Goal: Information Seeking & Learning: Learn about a topic

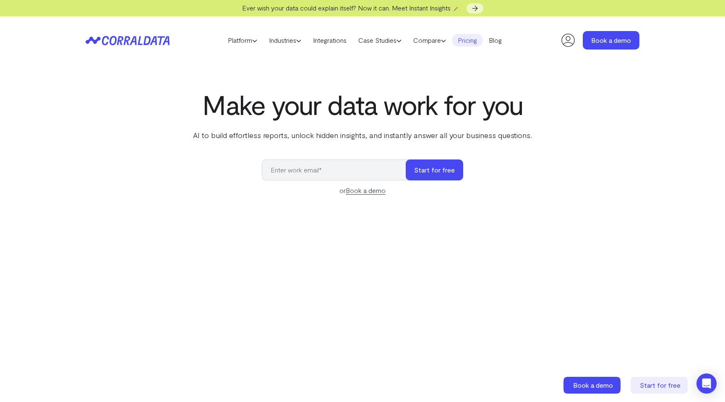
click at [477, 45] on link "Pricing" at bounding box center [467, 40] width 31 height 13
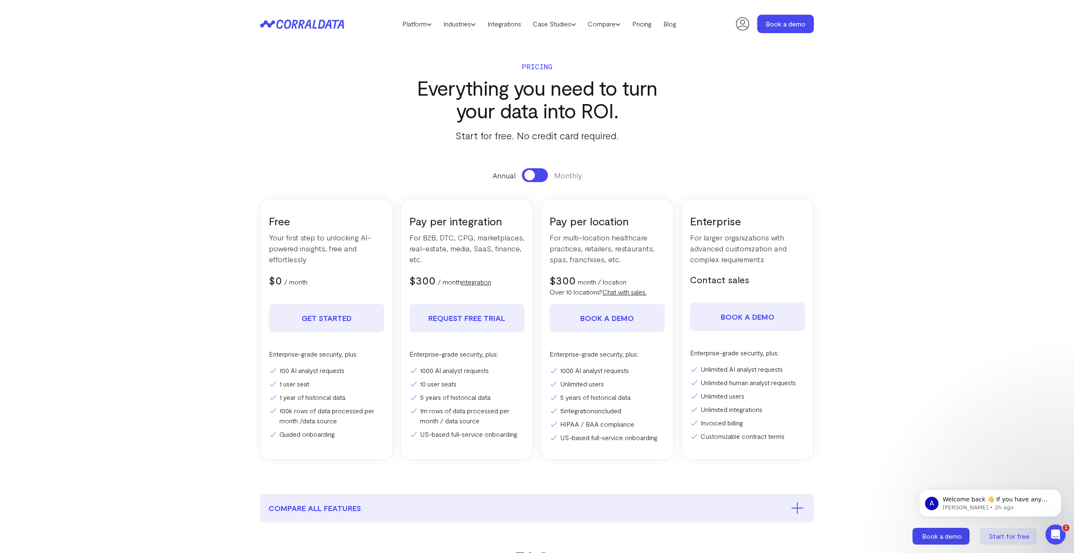
click at [586, 256] on p "For multi-location healthcare practices, retailers, restaurants, spas, franchis…" at bounding box center [606, 248] width 115 height 33
copy div "For multi-location healthcare practices, retailers, restaurants, spas, franchis…"
click at [586, 382] on li "Unlimited users" at bounding box center [606, 384] width 115 height 10
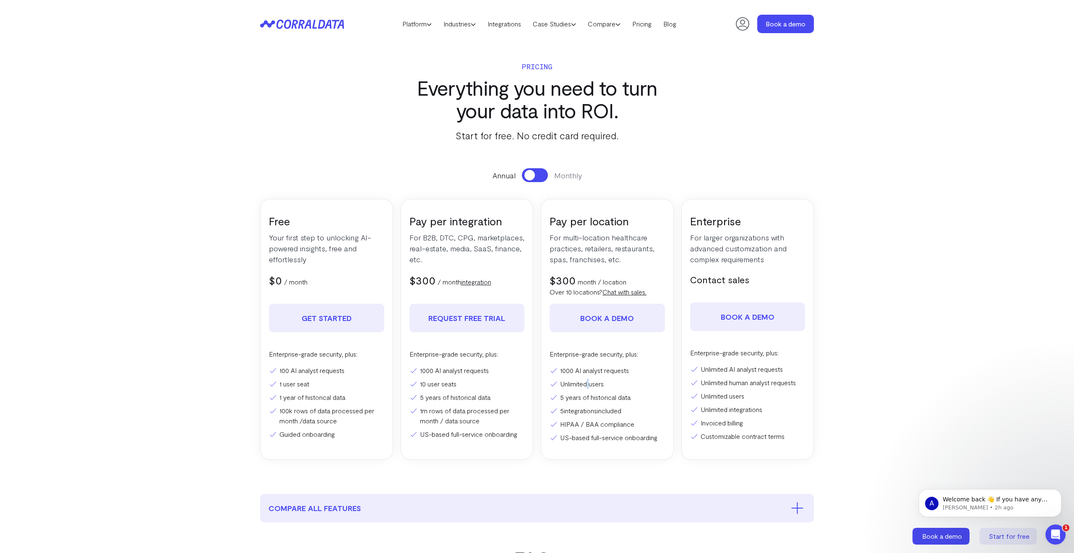
click at [586, 382] on li "Unlimited users" at bounding box center [606, 384] width 115 height 10
click at [571, 395] on li "5 years of historical data" at bounding box center [606, 397] width 115 height 10
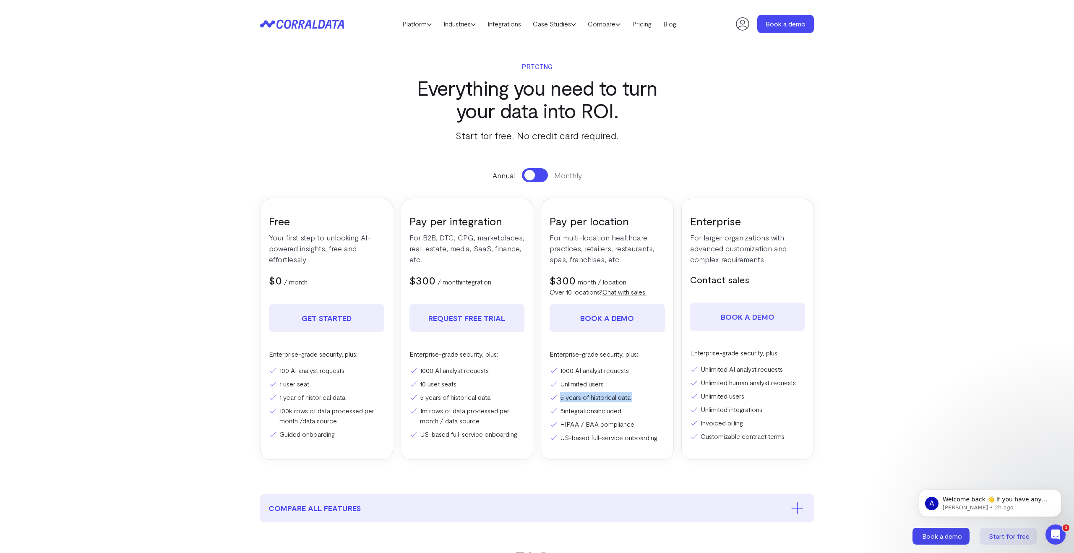
click at [575, 407] on link "integrations" at bounding box center [580, 410] width 33 height 8
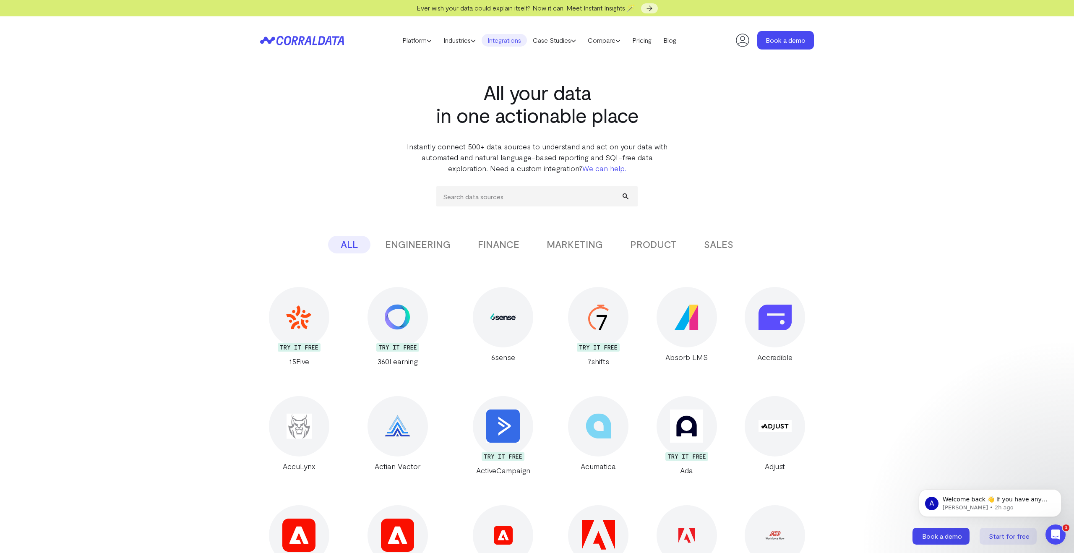
click at [422, 248] on button "ENGINEERING" at bounding box center [417, 245] width 91 height 18
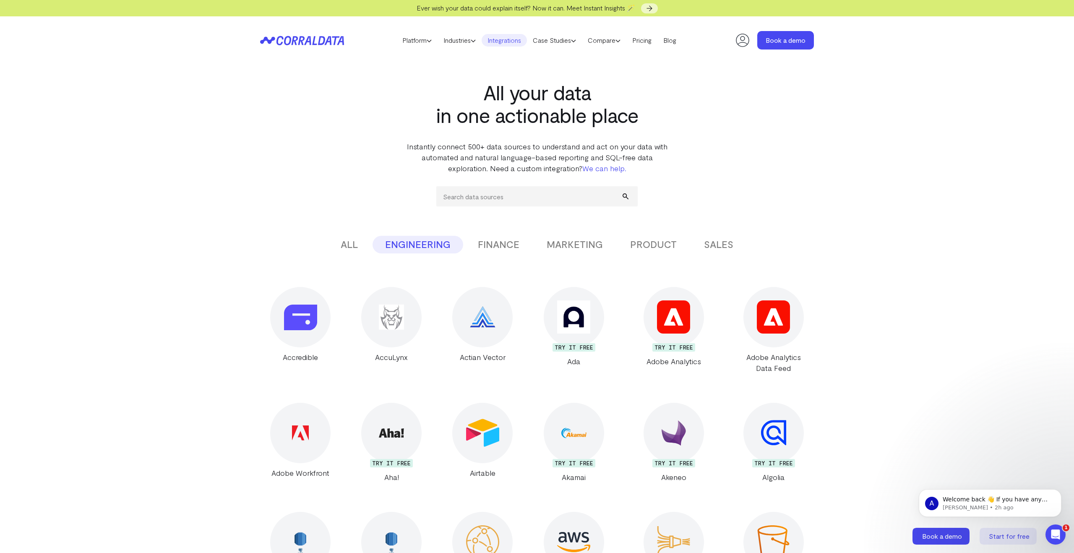
click at [503, 244] on button "FINANCE" at bounding box center [498, 245] width 67 height 18
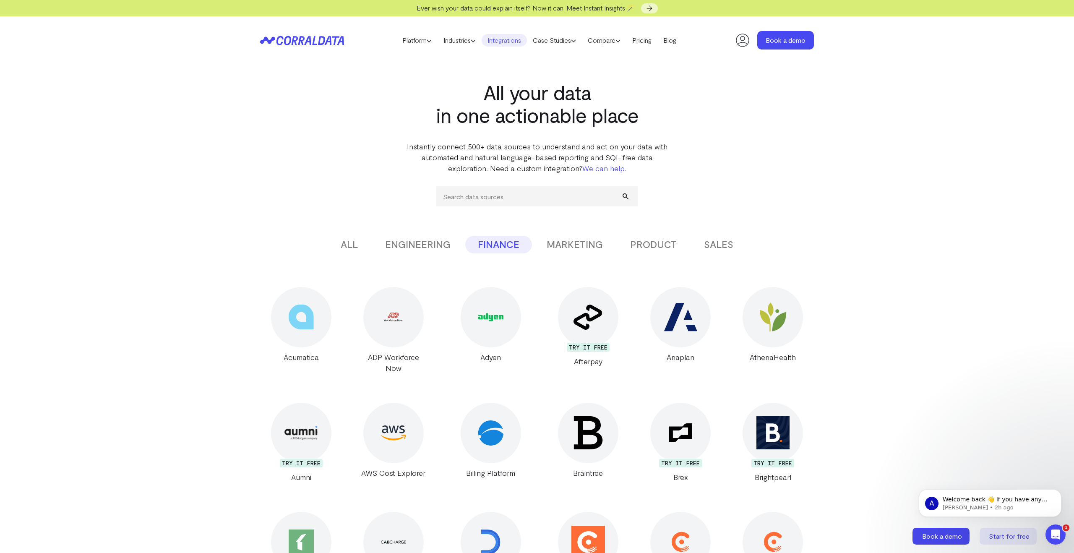
click at [651, 245] on button "PRODUCT" at bounding box center [653, 245] width 72 height 18
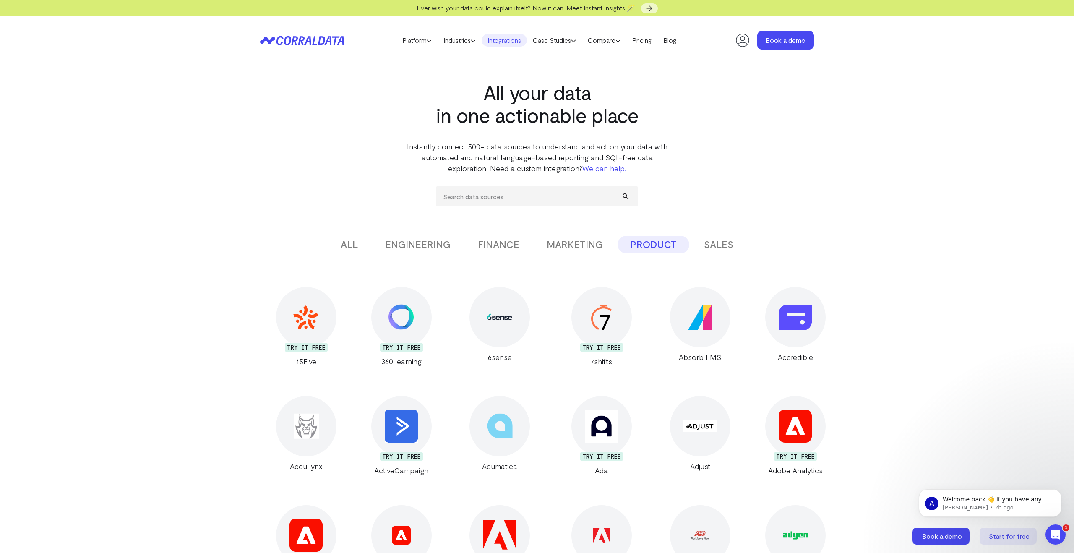
click at [357, 243] on button "ALL" at bounding box center [349, 245] width 42 height 18
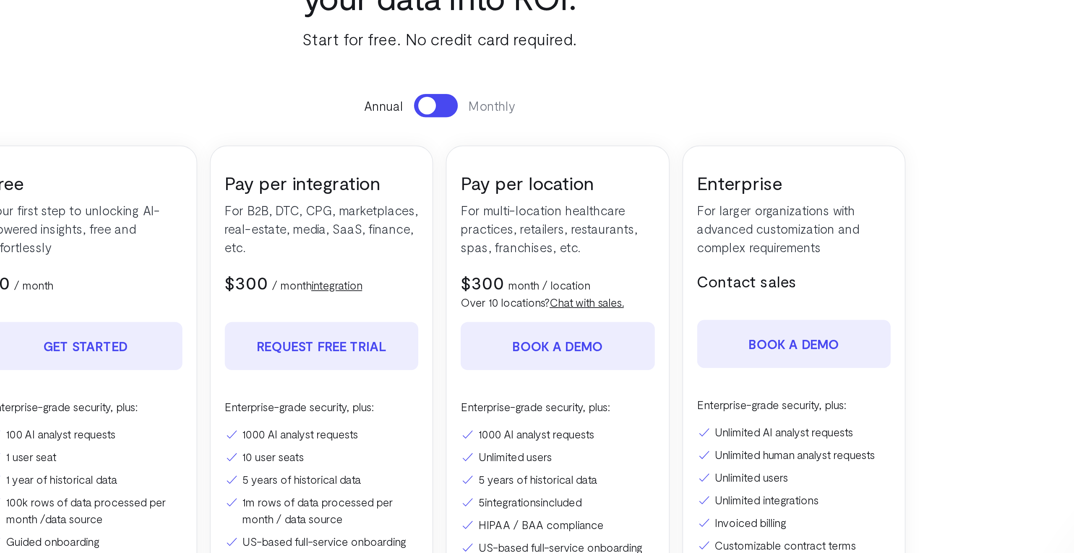
click at [573, 239] on p "For multi-location healthcare practices, retailers, restaurants, spas, franchis…" at bounding box center [606, 248] width 115 height 33
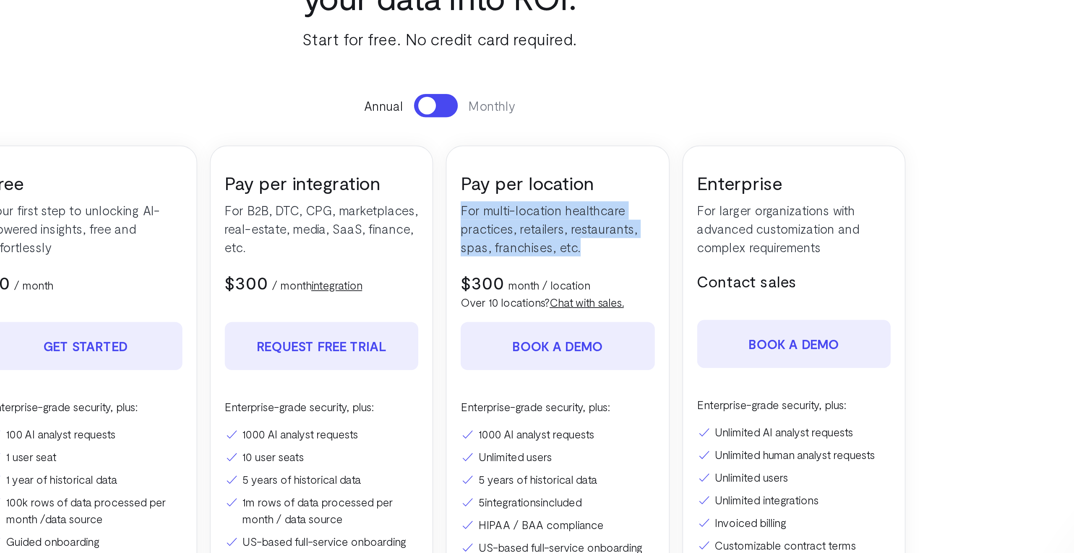
click at [573, 239] on p "For multi-location healthcare practices, retailers, restaurants, spas, franchis…" at bounding box center [606, 248] width 115 height 33
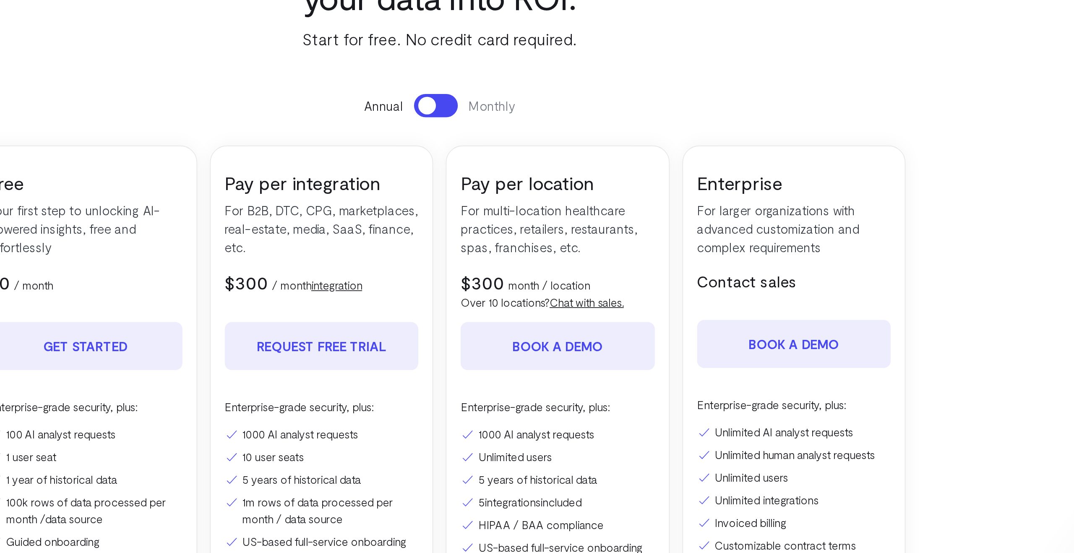
click at [580, 248] on p "For multi-location healthcare practices, retailers, restaurants, spas, franchis…" at bounding box center [606, 248] width 115 height 33
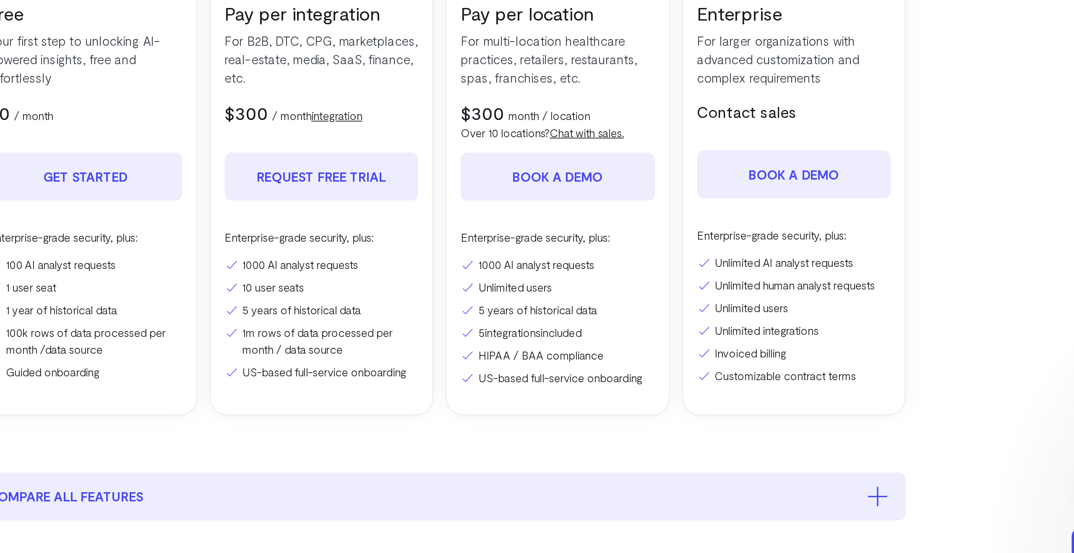
click at [568, 359] on div "Enterprise-grade security, plus: 1000 AI analyst requests Unlimited users 5 yea…" at bounding box center [606, 396] width 115 height 94
click at [569, 368] on li "1000 AI analyst requests" at bounding box center [606, 370] width 115 height 10
drag, startPoint x: 561, startPoint y: 370, endPoint x: 565, endPoint y: 384, distance: 14.6
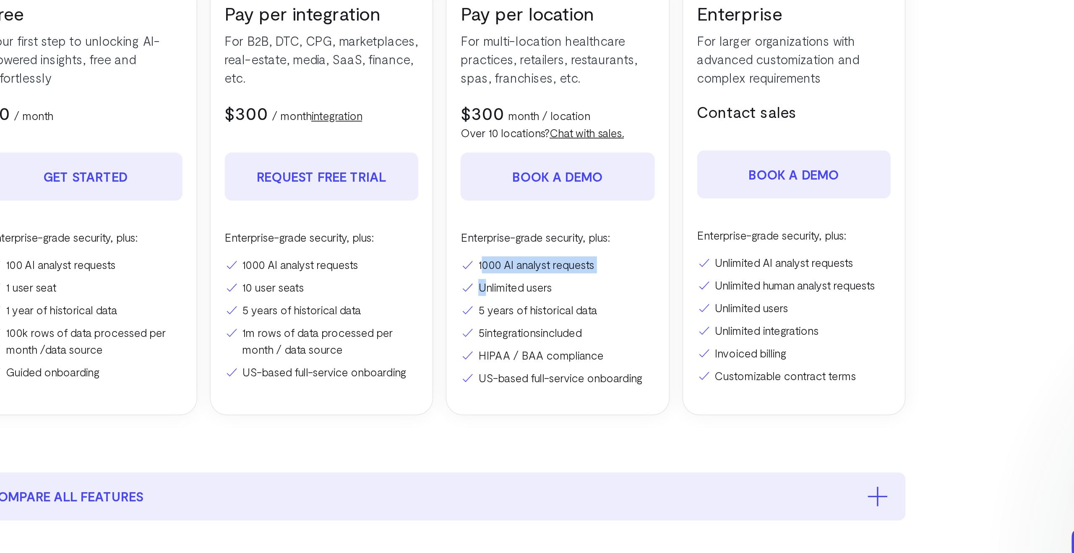
click at [565, 384] on ul "1000 AI analyst requests Unlimited users 5 years of historical data 5 integrati…" at bounding box center [606, 403] width 115 height 77
click at [565, 384] on li "Unlimited users" at bounding box center [606, 384] width 115 height 10
click at [571, 397] on li "5 years of historical data" at bounding box center [606, 397] width 115 height 10
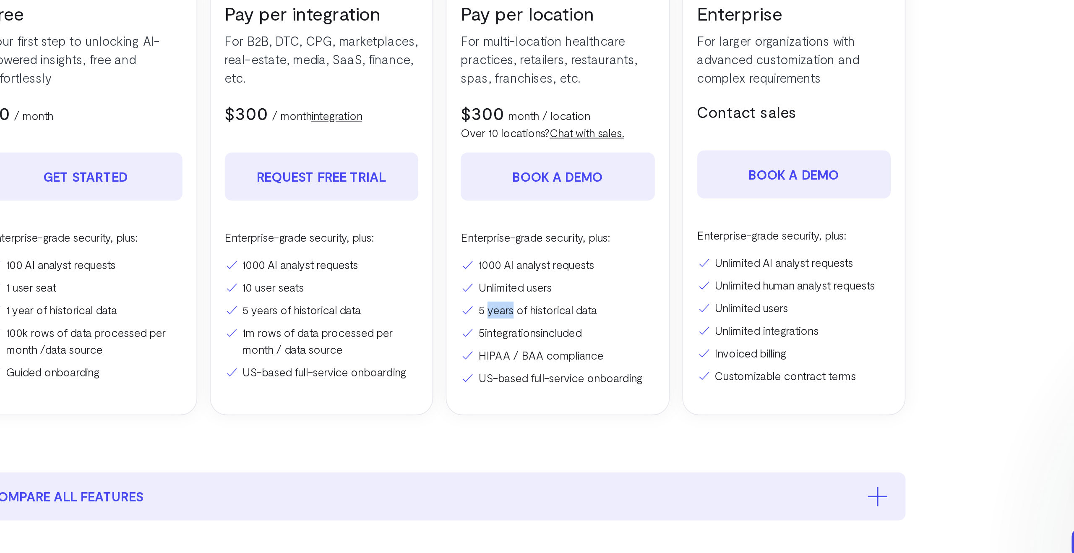
click at [571, 397] on li "5 years of historical data" at bounding box center [606, 397] width 115 height 10
click at [573, 410] on link "integrations" at bounding box center [580, 410] width 33 height 8
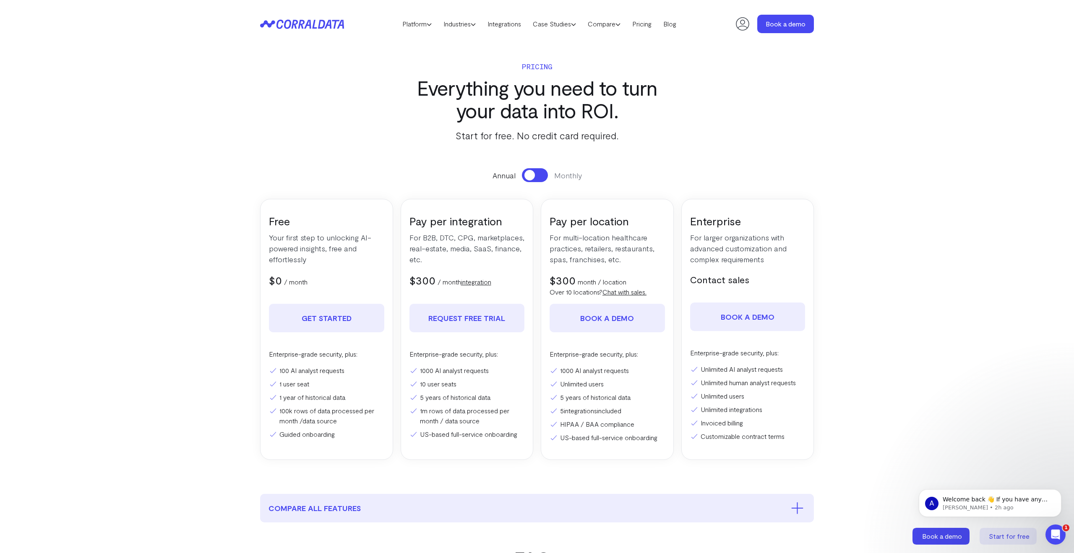
click at [329, 104] on section "Pricing Everything you need to turn your data into ROI. Start for free. No cred…" at bounding box center [537, 270] width 604 height 445
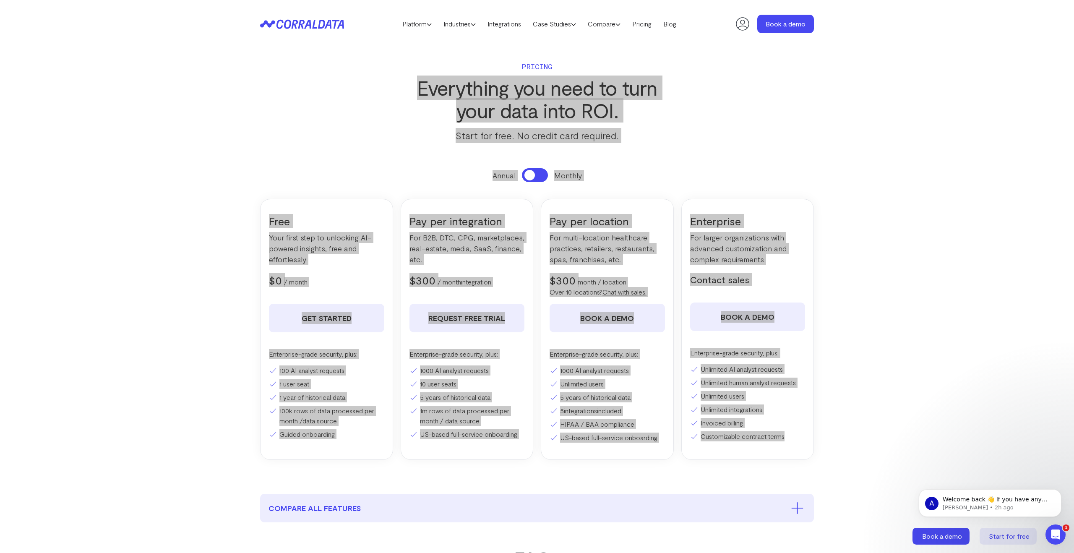
drag, startPoint x: 412, startPoint y: 90, endPoint x: 822, endPoint y: 442, distance: 540.4
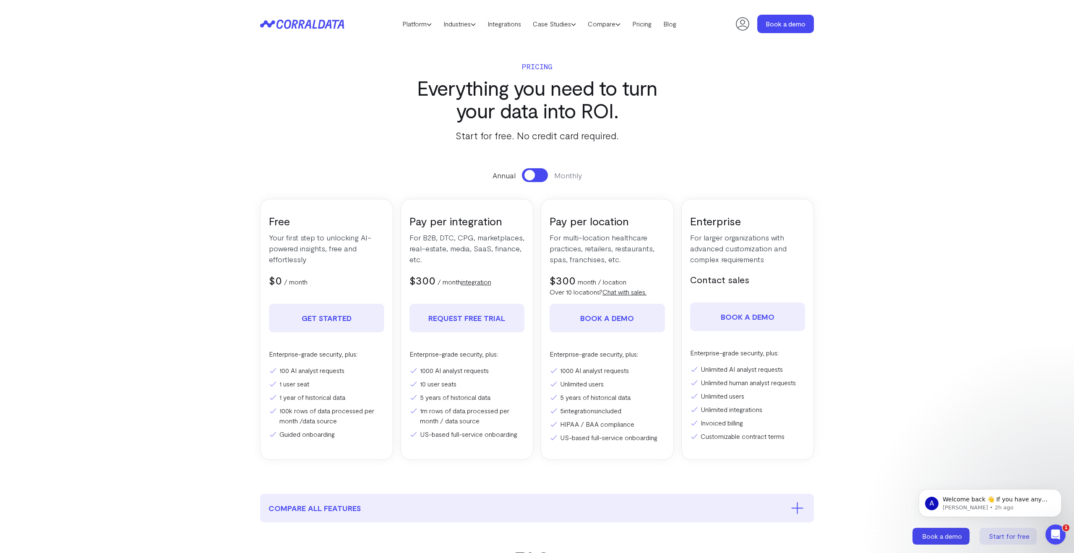
click at [401, 180] on div "Annual Monthly" at bounding box center [537, 175] width 554 height 14
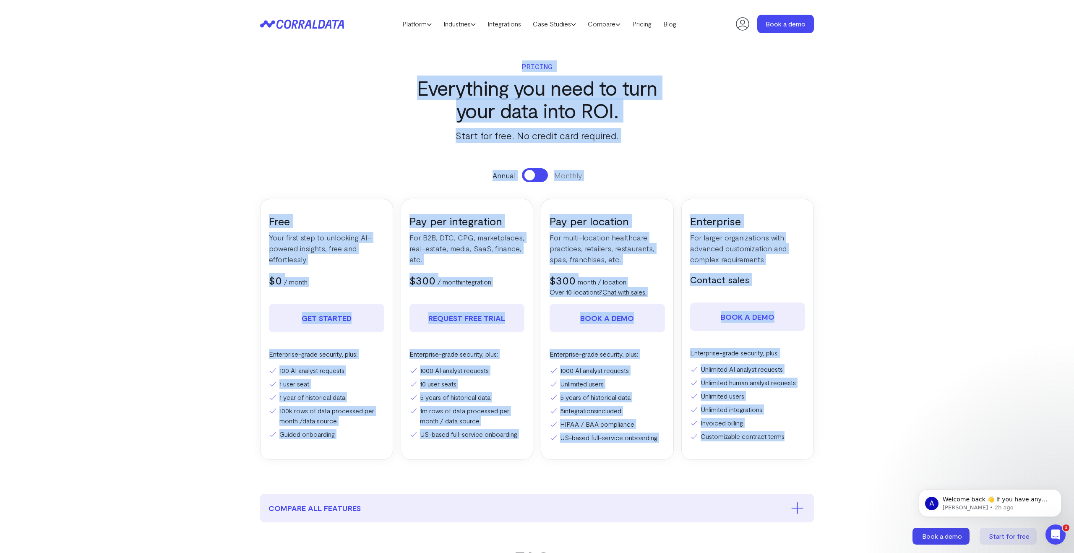
drag, startPoint x: 511, startPoint y: 55, endPoint x: 859, endPoint y: 478, distance: 548.3
copy section "Pricing Everything you need to turn your data into ROI. Start for free. No cred…"
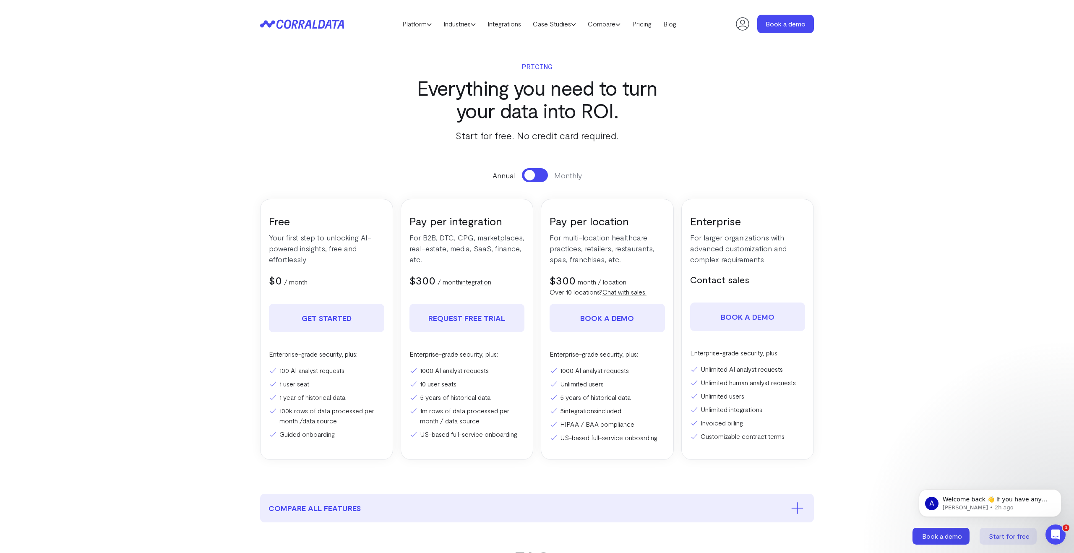
click at [399, 148] on section "Pricing Everything you need to turn your data into ROI. Start for free. No cred…" at bounding box center [537, 270] width 604 height 445
click at [565, 223] on h3 "Pay per location" at bounding box center [606, 221] width 115 height 14
click at [577, 268] on div "Pay per location For multi-location healthcare practices, retailers, restaurant…" at bounding box center [607, 329] width 133 height 261
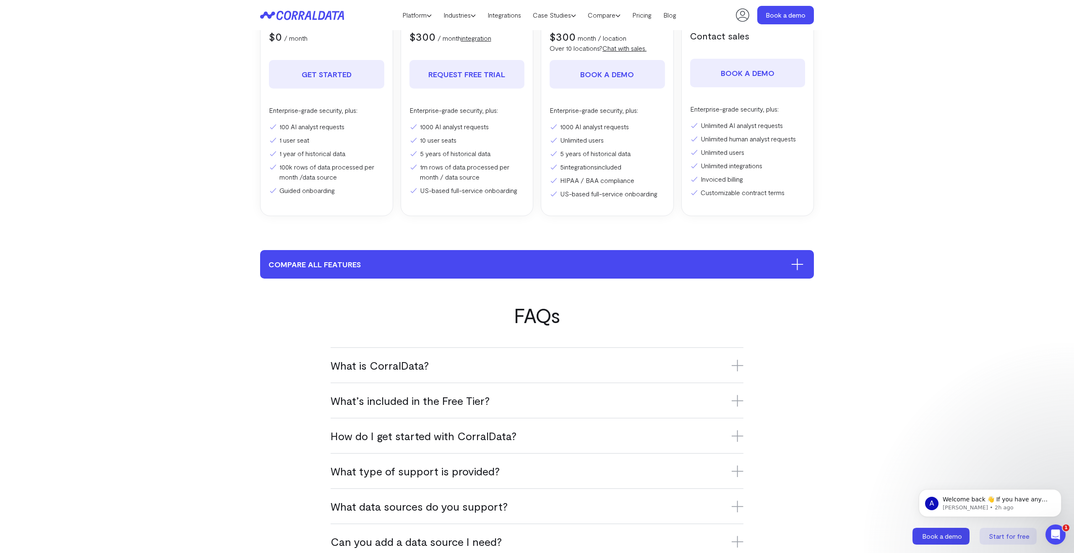
scroll to position [246, 0]
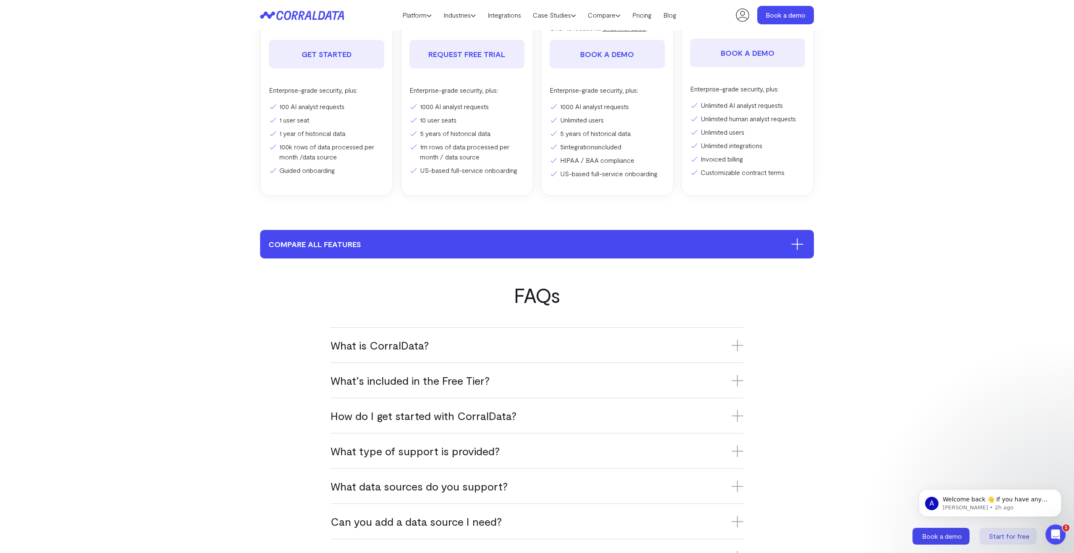
click at [800, 242] on icon at bounding box center [797, 244] width 12 height 12
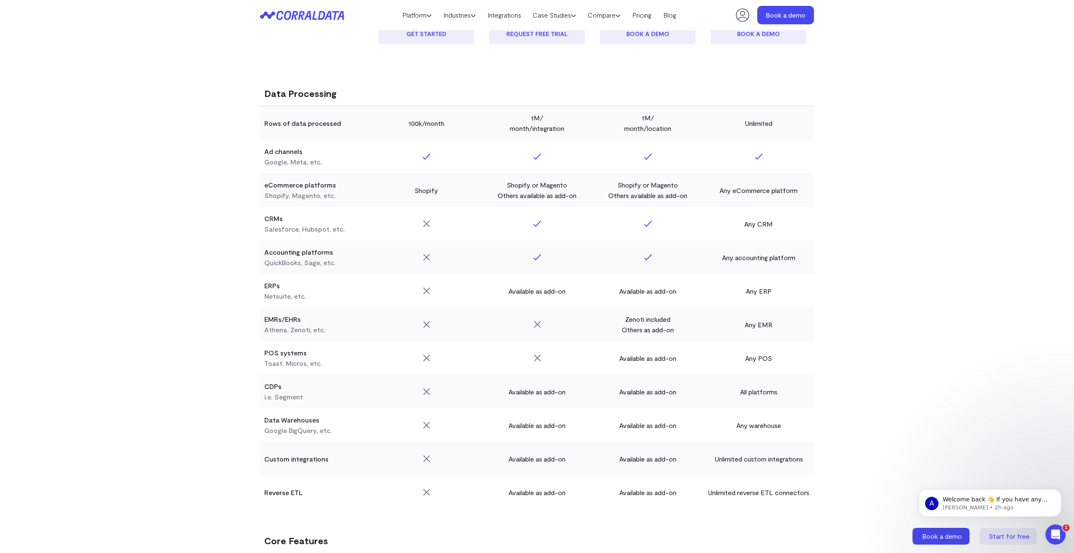
scroll to position [762, 0]
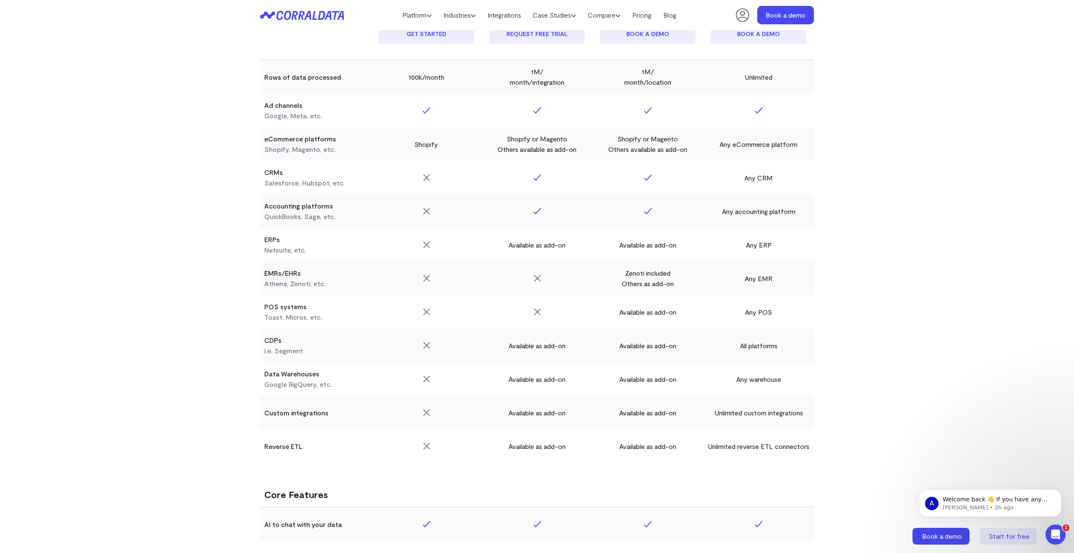
click at [643, 244] on td "Available as add-on" at bounding box center [647, 245] width 111 height 34
click at [644, 276] on td "Zenoti included Others as add-on" at bounding box center [647, 278] width 111 height 34
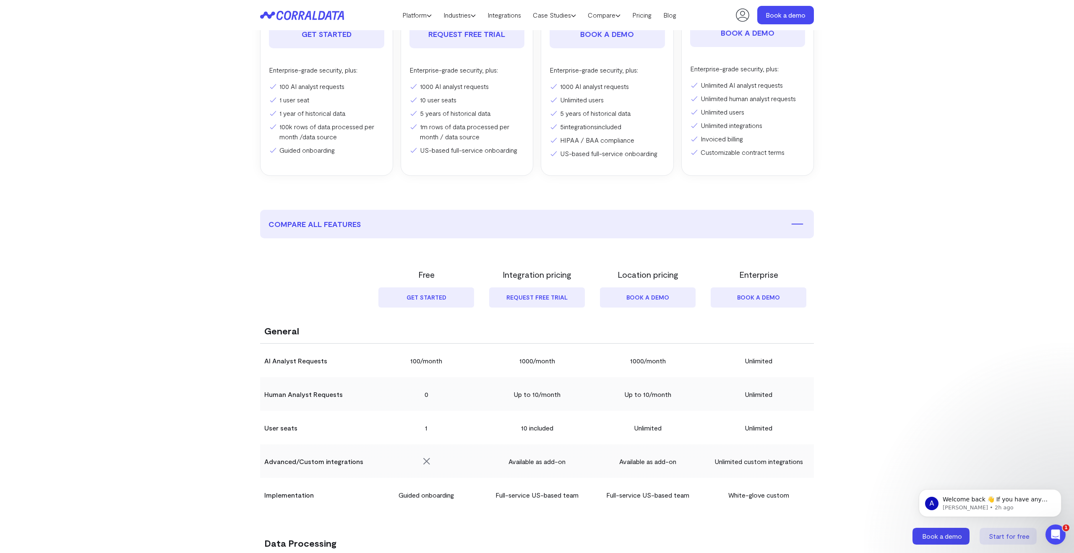
scroll to position [0, 0]
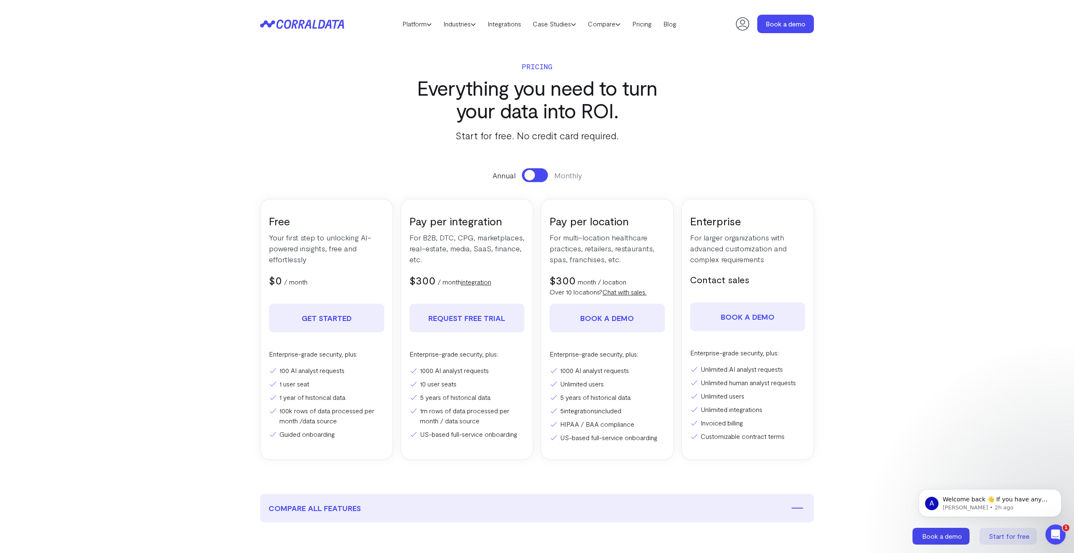
click at [594, 244] on p "For multi-location healthcare practices, retailers, restaurants, spas, franchis…" at bounding box center [606, 248] width 115 height 33
click at [579, 243] on p "For multi-location healthcare practices, retailers, restaurants, spas, franchis…" at bounding box center [606, 248] width 115 height 33
click at [564, 246] on p "For multi-location healthcare practices, retailers, restaurants, spas, franchis…" at bounding box center [606, 248] width 115 height 33
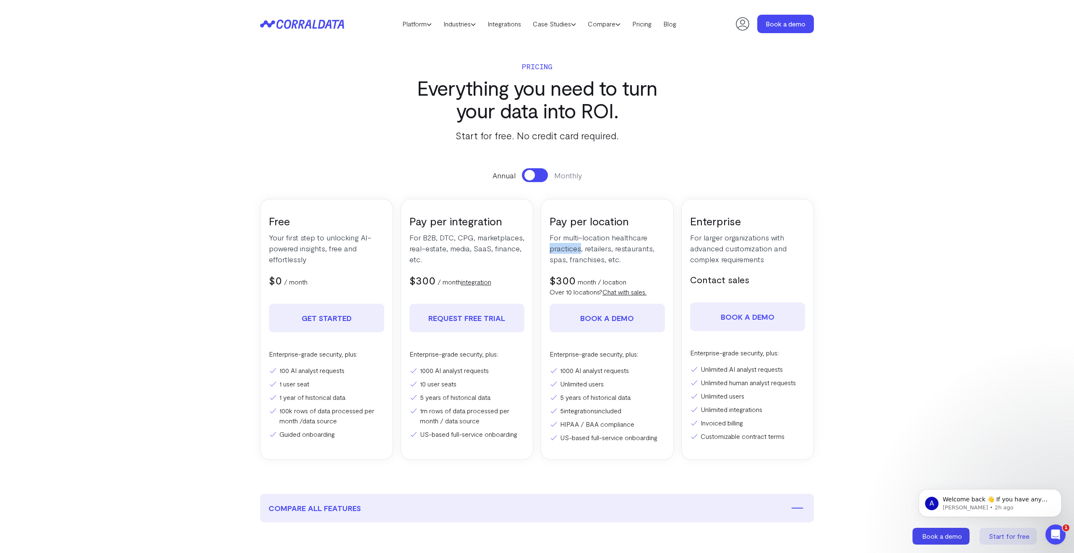
click at [564, 246] on p "For multi-location healthcare practices, retailers, restaurants, spas, franchis…" at bounding box center [606, 248] width 115 height 33
click at [586, 246] on p "For multi-location healthcare practices, retailers, restaurants, spas, franchis…" at bounding box center [606, 248] width 115 height 33
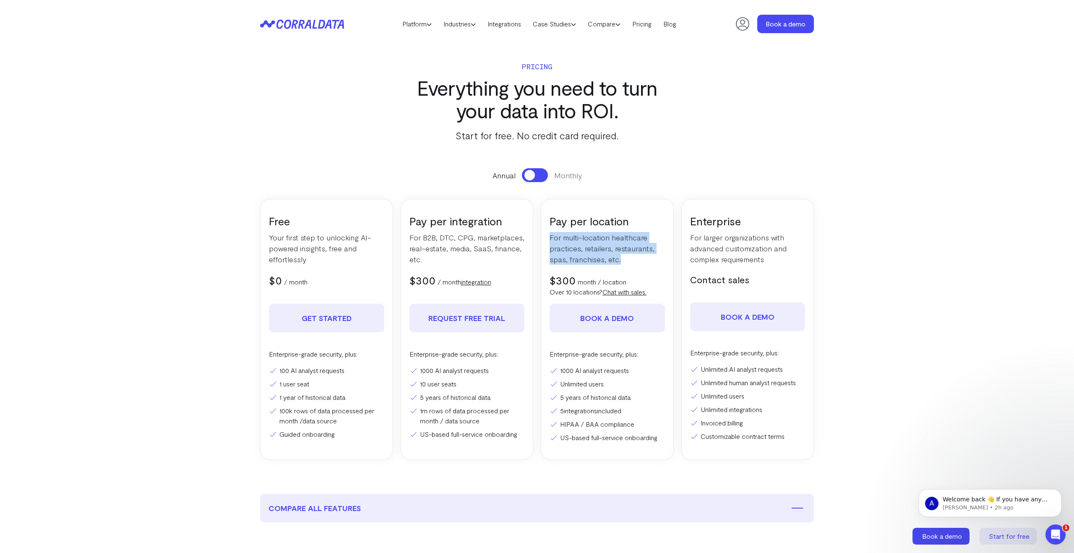
click at [574, 246] on p "For multi-location healthcare practices, retailers, restaurants, spas, franchis…" at bounding box center [606, 248] width 115 height 33
click at [286, 21] on icon at bounding box center [302, 24] width 84 height 10
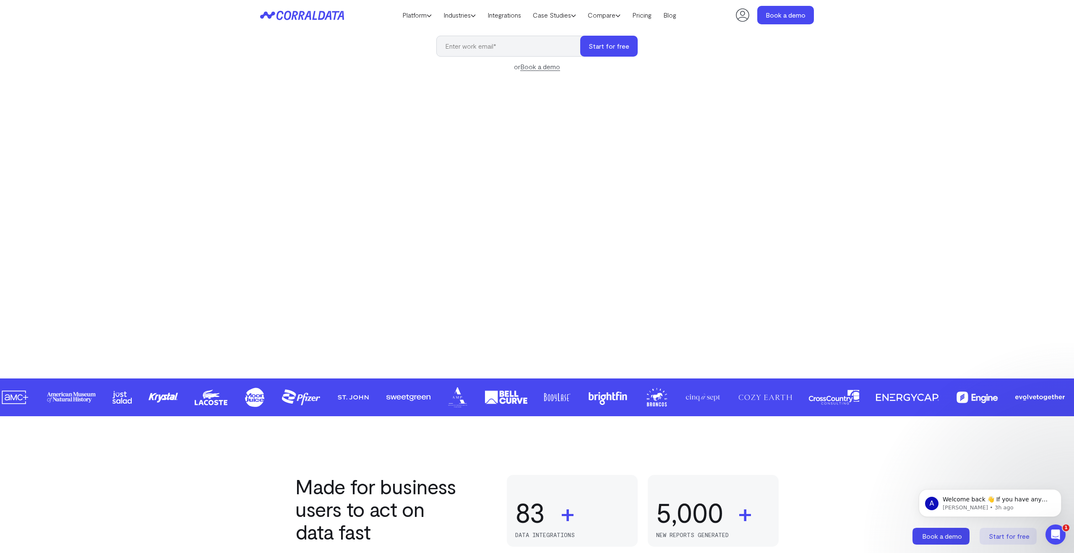
scroll to position [104, 0]
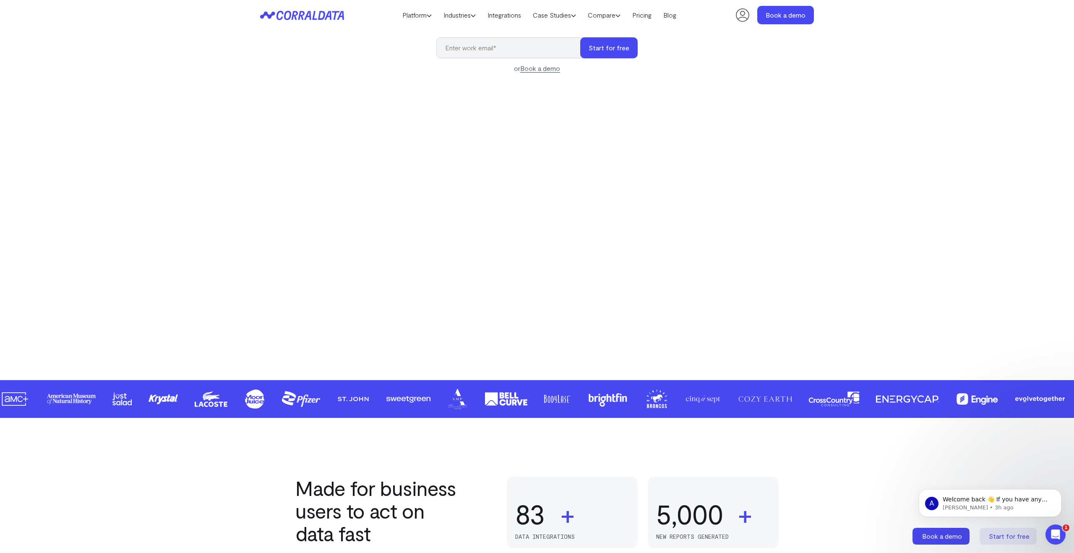
drag, startPoint x: 573, startPoint y: 399, endPoint x: 750, endPoint y: 33, distance: 407.1
click at [645, 17] on link "Pricing" at bounding box center [641, 15] width 31 height 13
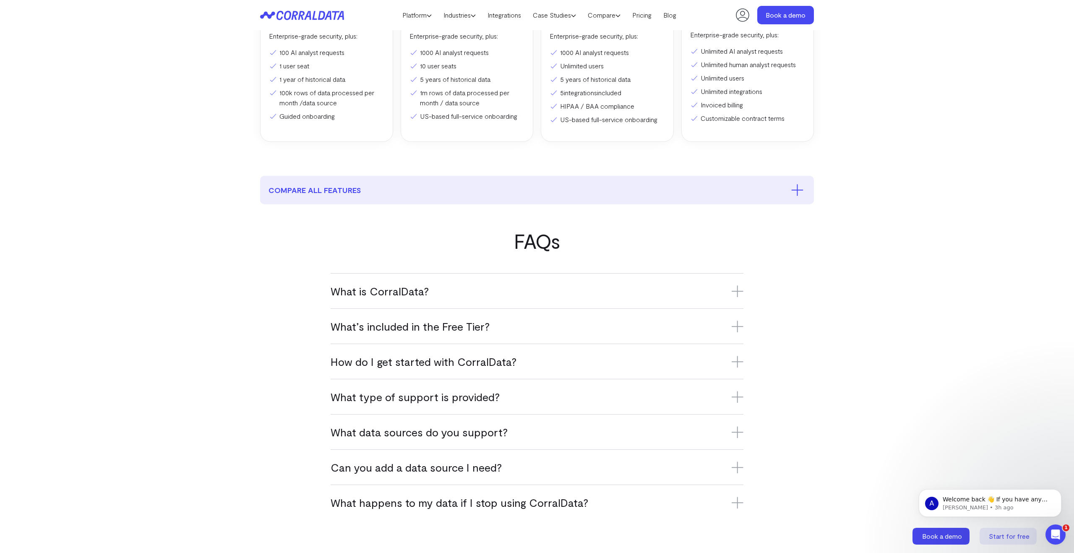
scroll to position [746, 0]
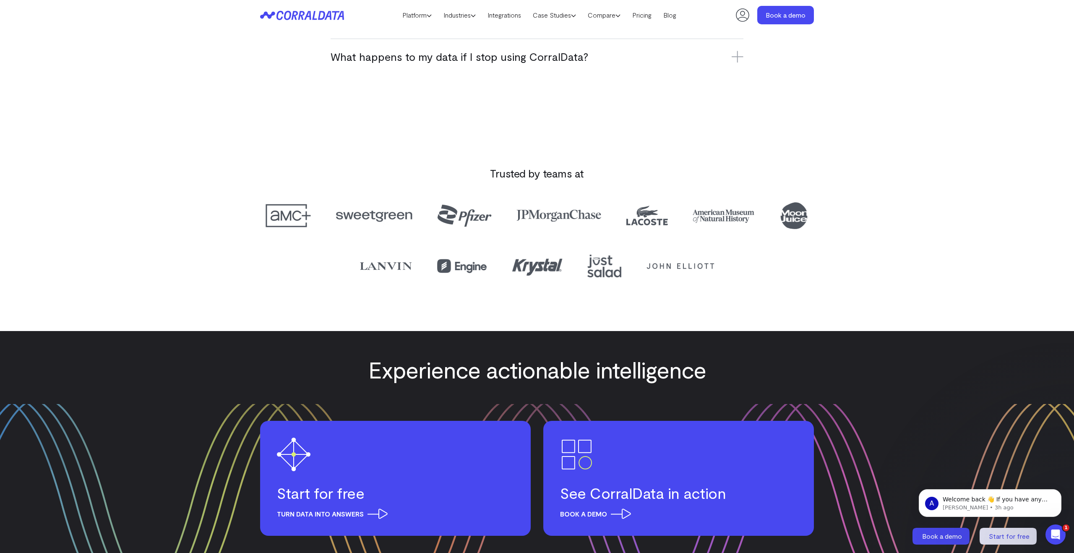
click at [549, 170] on h3 "Trusted by teams at" at bounding box center [537, 173] width 554 height 14
copy div "Trusted by teams at"
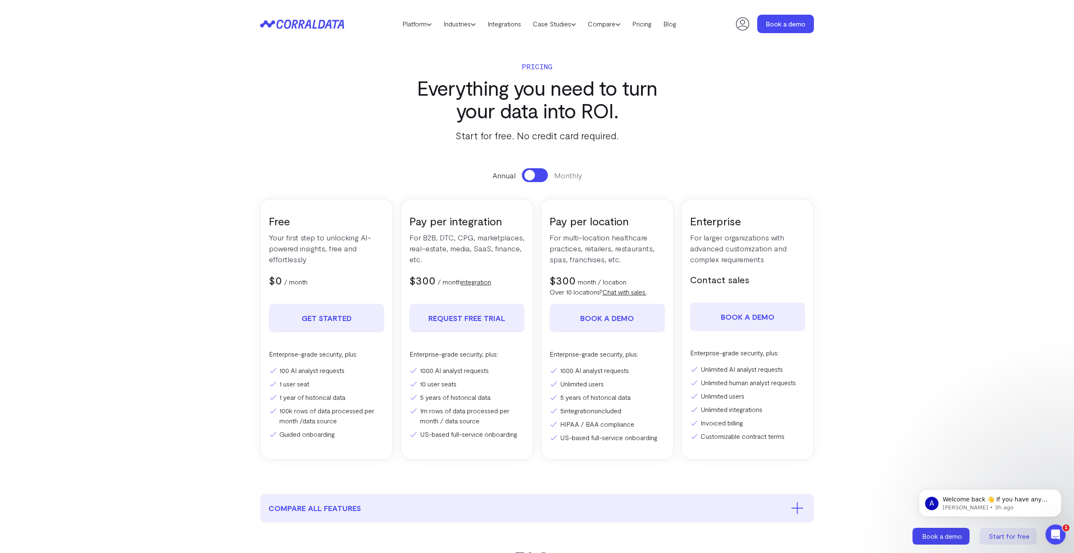
click at [316, 17] on header "Platform AI Reporting Use AI to effortlessly answer any business questions from…" at bounding box center [537, 24] width 554 height 48
click at [313, 21] on icon at bounding box center [296, 23] width 41 height 9
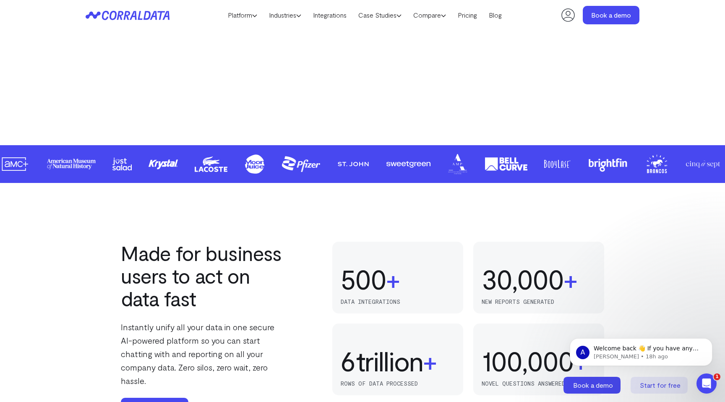
scroll to position [807, 0]
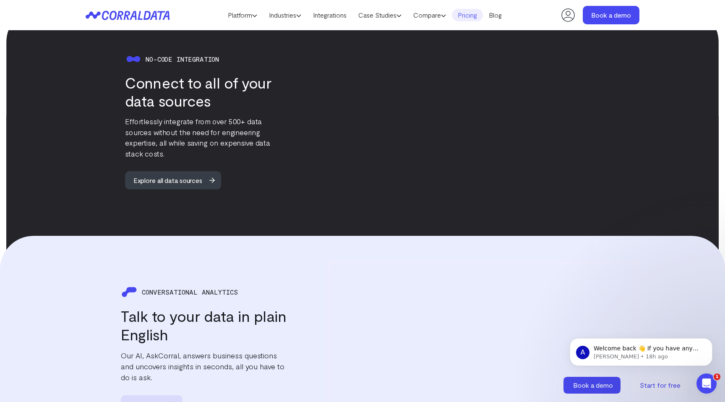
click at [473, 15] on link "Pricing" at bounding box center [467, 15] width 31 height 13
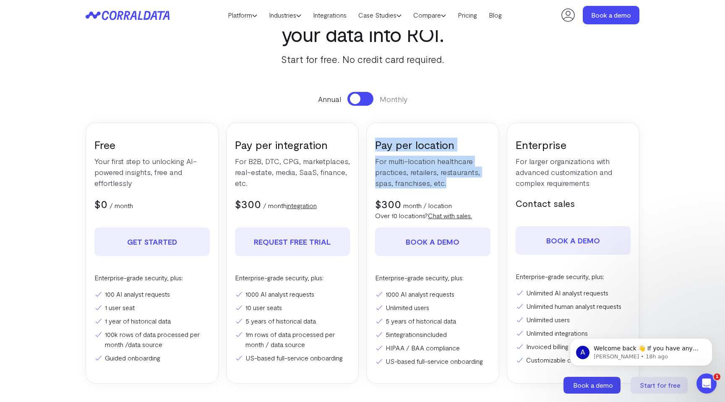
drag, startPoint x: 375, startPoint y: 144, endPoint x: 474, endPoint y: 186, distance: 107.7
click at [474, 186] on div "Pay per location For multi-location healthcare practices, retailers, restaurant…" at bounding box center [432, 252] width 133 height 261
click at [474, 186] on p "For multi-location healthcare practices, retailers, restaurants, spas, franchis…" at bounding box center [432, 172] width 115 height 33
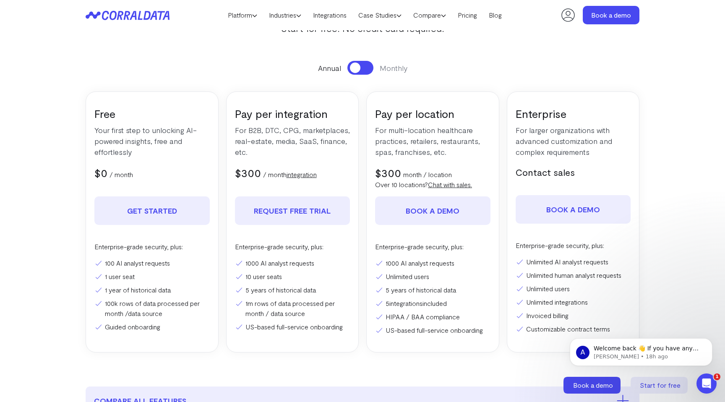
scroll to position [107, 0]
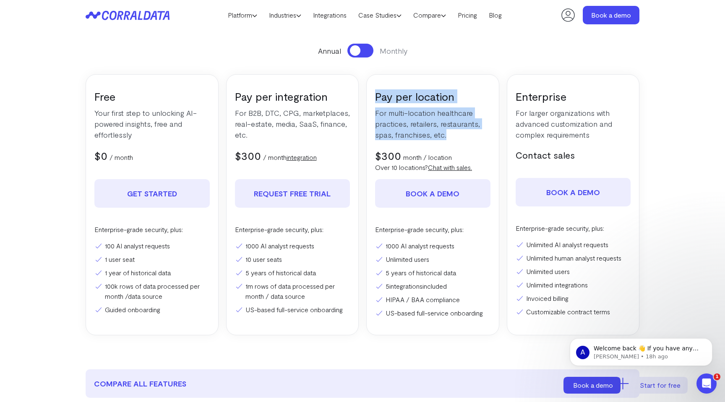
drag, startPoint x: 375, startPoint y: 96, endPoint x: 459, endPoint y: 135, distance: 93.1
click at [459, 135] on div "Pay per location For multi-location healthcare practices, retailers, restaurant…" at bounding box center [432, 204] width 133 height 261
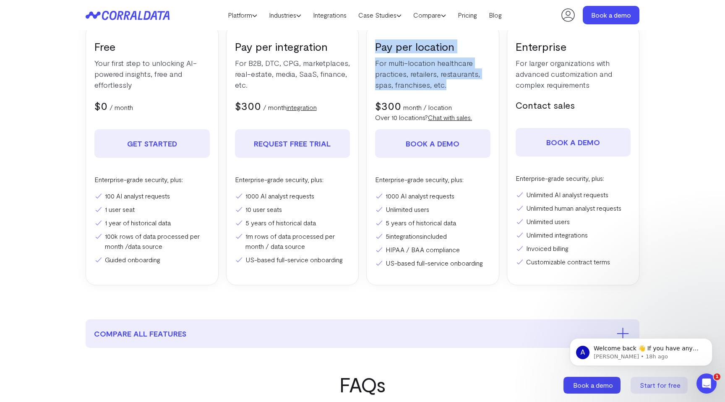
scroll to position [158, 0]
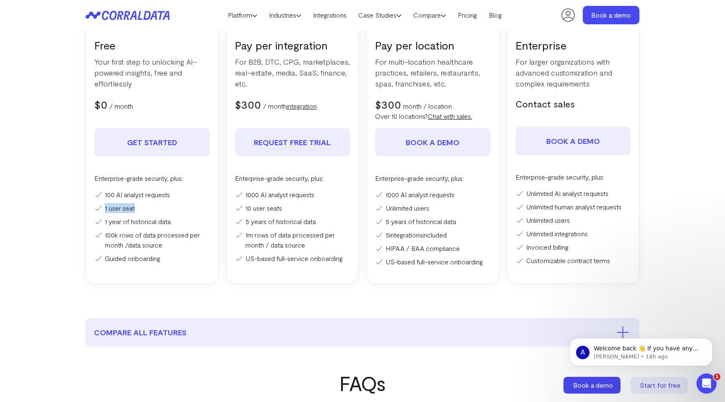
drag, startPoint x: 104, startPoint y: 209, endPoint x: 145, endPoint y: 209, distance: 41.1
click at [145, 209] on li "1 user seat" at bounding box center [151, 208] width 115 height 10
drag, startPoint x: 246, startPoint y: 206, endPoint x: 301, endPoint y: 206, distance: 55.4
click at [301, 206] on li "10 user seats" at bounding box center [292, 208] width 115 height 10
drag, startPoint x: 386, startPoint y: 210, endPoint x: 453, endPoint y: 209, distance: 67.5
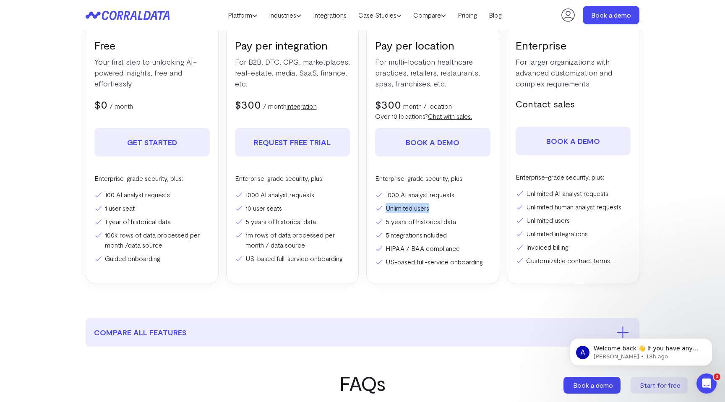
click at [454, 209] on li "Unlimited users" at bounding box center [432, 208] width 115 height 10
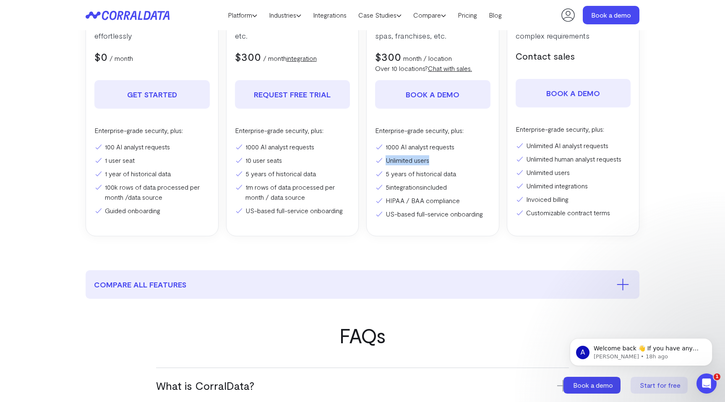
scroll to position [207, 0]
drag, startPoint x: 526, startPoint y: 173, endPoint x: 570, endPoint y: 173, distance: 44.0
click at [571, 173] on li "Unlimited users" at bounding box center [572, 171] width 115 height 10
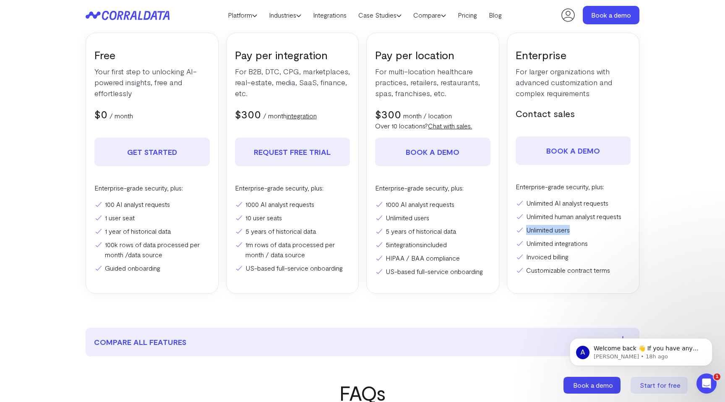
scroll to position [137, 0]
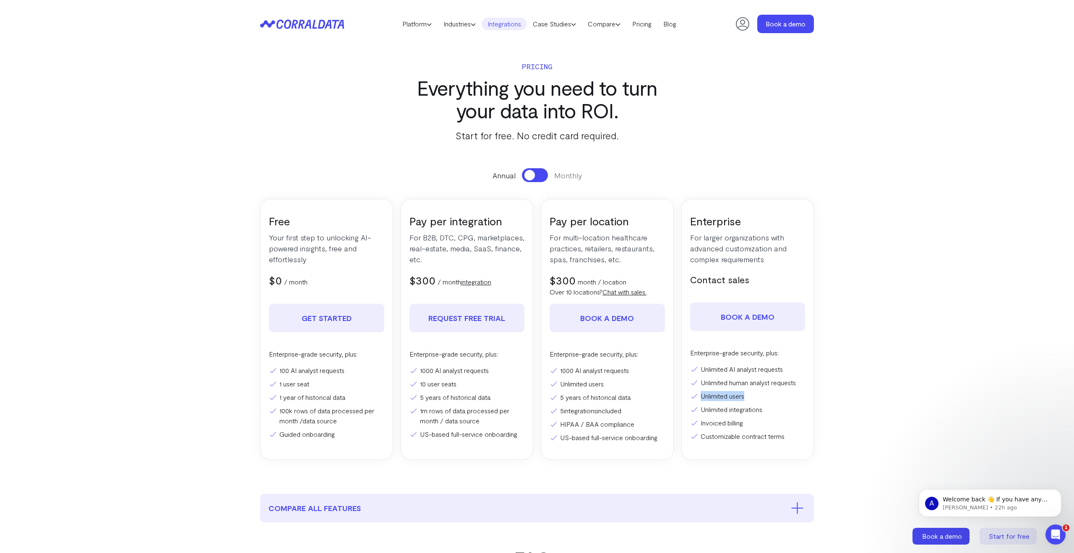
click at [501, 23] on link "Integrations" at bounding box center [503, 24] width 45 height 13
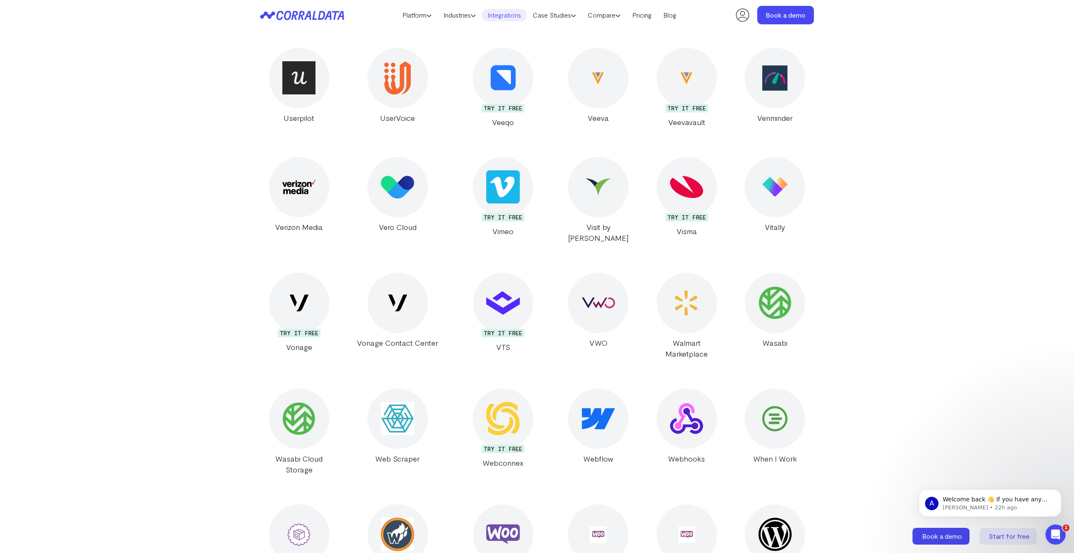
scroll to position [14471, 0]
